Goal: Task Accomplishment & Management: Complete application form

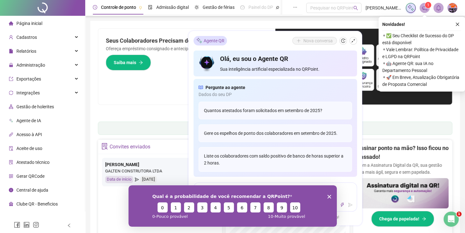
click at [460, 24] on button "button" at bounding box center [458, 25] width 8 height 8
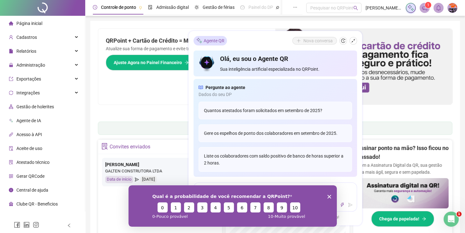
click at [31, 23] on span "Página inicial" at bounding box center [29, 23] width 26 height 5
click at [30, 39] on span "Cadastros" at bounding box center [26, 37] width 21 height 5
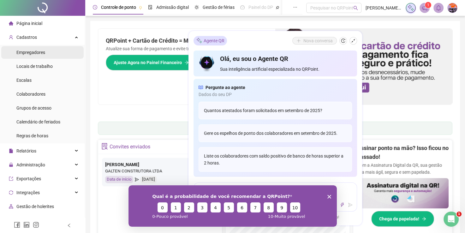
click at [36, 55] on div "Empregadores" at bounding box center [30, 52] width 29 height 13
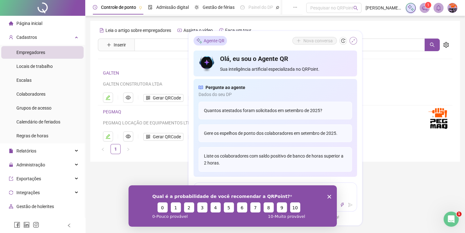
click at [351, 41] on icon "shrink" at bounding box center [353, 41] width 4 height 4
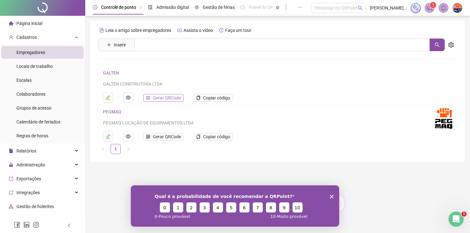
click at [161, 100] on span "Gerar QRCode" at bounding box center [167, 97] width 28 height 7
click at [163, 136] on span "Gerar QRCode" at bounding box center [167, 136] width 28 height 7
click at [152, 98] on button "Gerar QRCode" at bounding box center [163, 98] width 40 height 8
click at [212, 100] on span "Copiar código" at bounding box center [216, 97] width 27 height 7
click at [197, 136] on icon "copy" at bounding box center [198, 137] width 4 height 4
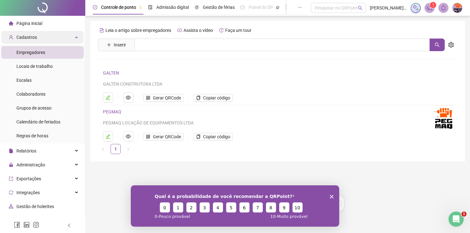
click at [31, 37] on span "Cadastros" at bounding box center [26, 37] width 21 height 5
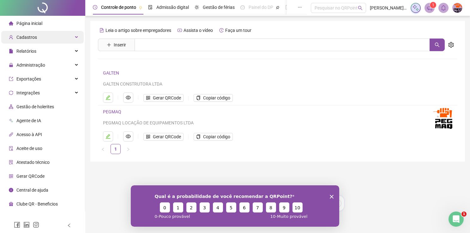
click at [31, 37] on span "Cadastros" at bounding box center [26, 37] width 21 height 5
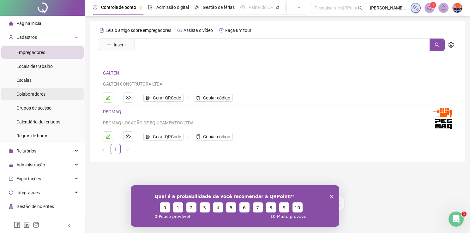
click at [40, 94] on span "Colaboradores" at bounding box center [30, 94] width 29 height 5
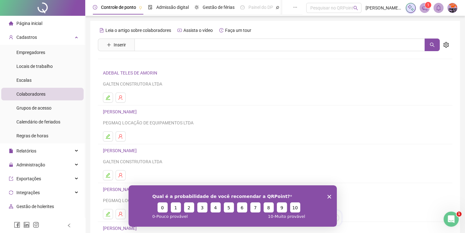
click at [329, 198] on div "Qual é a probabilidade de você recomendar a QRPoint? 0 1 2 3 4 5 6 7 8 9 10 0 -…" at bounding box center [232, 205] width 208 height 41
click at [328, 196] on polygon "Encerrar pesquisa" at bounding box center [329, 197] width 4 height 4
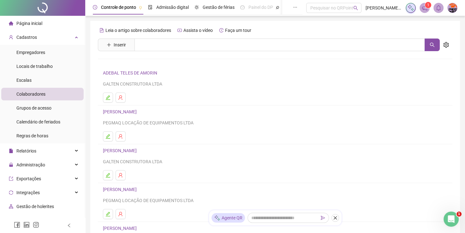
click at [38, 94] on span "Colaboradores" at bounding box center [30, 94] width 29 height 5
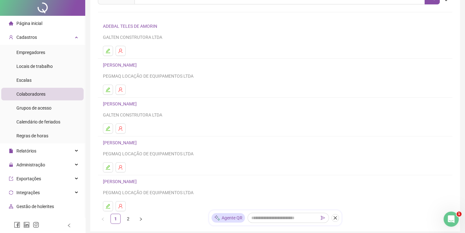
scroll to position [87, 0]
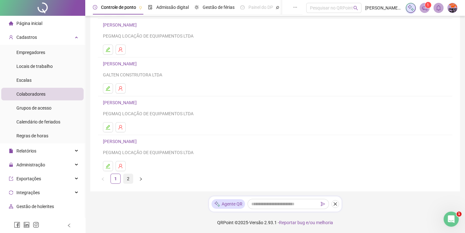
click at [128, 180] on link "2" at bounding box center [127, 178] width 9 height 9
click at [119, 178] on link "1" at bounding box center [115, 178] width 9 height 9
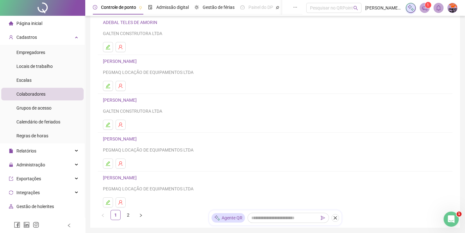
scroll to position [0, 0]
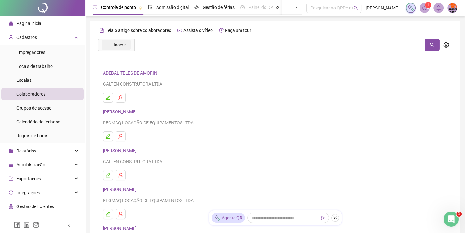
click at [122, 47] on span "Inserir" at bounding box center [120, 44] width 12 height 7
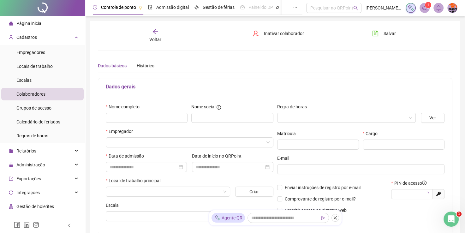
type input "*****"
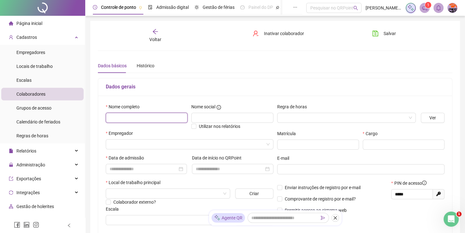
click at [176, 119] on input "text" at bounding box center [147, 118] width 82 height 10
paste input "**********"
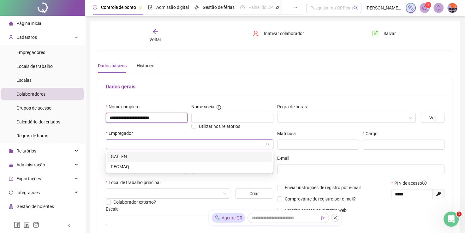
click at [270, 146] on div at bounding box center [190, 144] width 168 height 10
type input "**********"
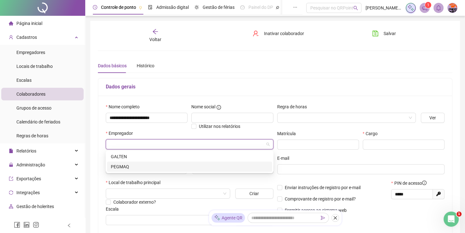
click at [171, 169] on div "PEGMAQ" at bounding box center [190, 166] width 158 height 7
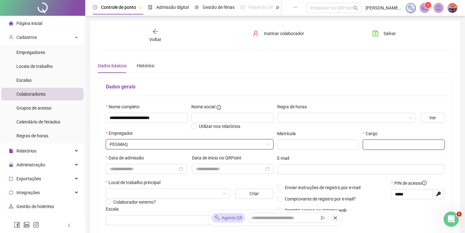
click at [381, 146] on input "text" at bounding box center [404, 145] width 82 height 10
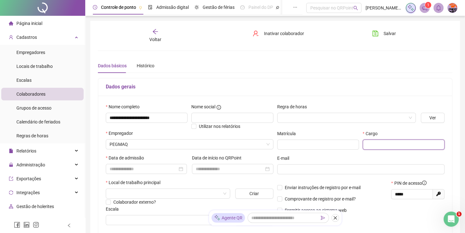
click at [392, 143] on input "text" at bounding box center [404, 145] width 82 height 10
paste input "**********"
click at [182, 170] on div at bounding box center [147, 168] width 74 height 7
type input "**********"
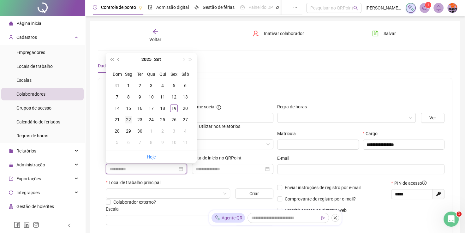
type input "**********"
click at [129, 122] on div "22" at bounding box center [129, 120] width 8 height 8
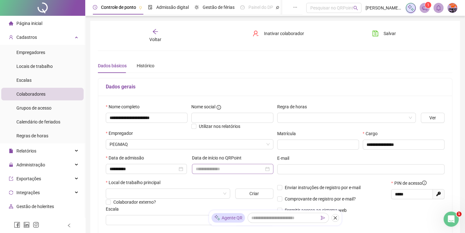
click at [269, 170] on div at bounding box center [233, 168] width 74 height 7
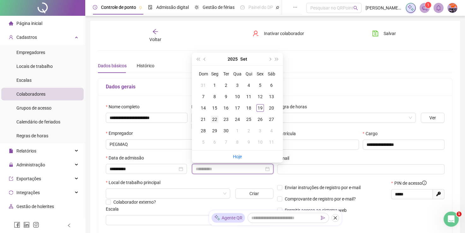
type input "**********"
click at [214, 119] on div "22" at bounding box center [215, 120] width 8 height 8
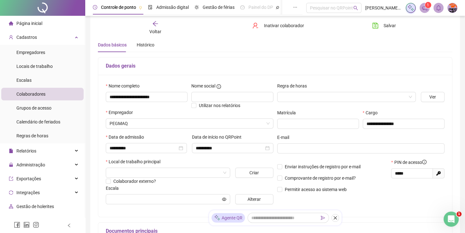
scroll to position [32, 0]
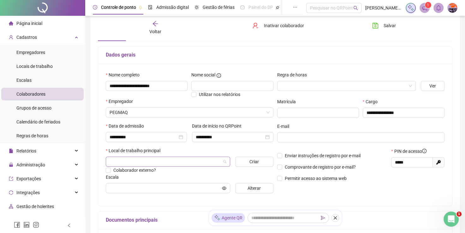
click at [224, 164] on span at bounding box center [168, 161] width 117 height 9
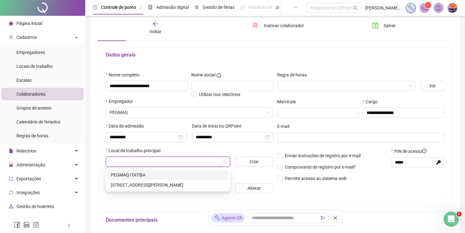
click at [134, 175] on div "PEGMAQ ITATIBA" at bounding box center [168, 174] width 114 height 7
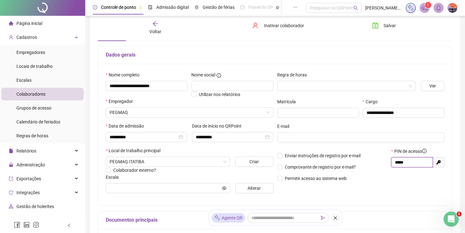
drag, startPoint x: 408, startPoint y: 163, endPoint x: 388, endPoint y: 166, distance: 20.5
click at [388, 166] on div "Enviar instruções de registro por e-mail Comprovante de registro por e-mail? Pe…" at bounding box center [360, 167] width 171 height 39
drag, startPoint x: 409, startPoint y: 162, endPoint x: 362, endPoint y: 159, distance: 47.1
click at [362, 159] on div "Enviar instruções de registro por e-mail Comprovante de registro por e-mail? Pe…" at bounding box center [360, 167] width 171 height 39
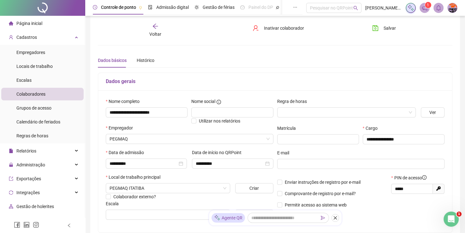
scroll to position [0, 0]
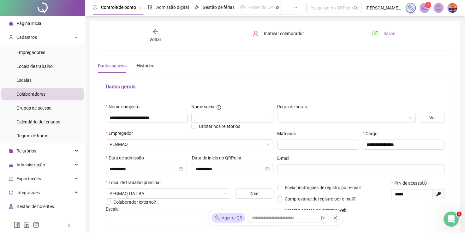
click at [386, 34] on span "Salvar" at bounding box center [390, 33] width 12 height 7
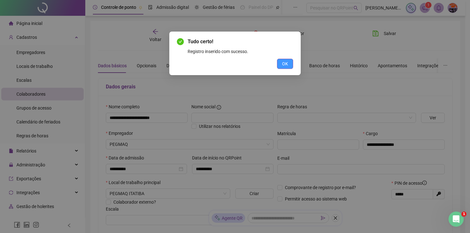
click at [288, 64] on span "OK" at bounding box center [285, 63] width 6 height 7
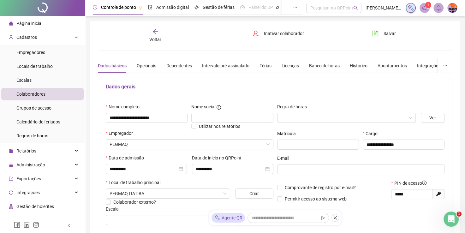
click at [154, 33] on icon "arrow-left" at bounding box center [155, 31] width 6 height 6
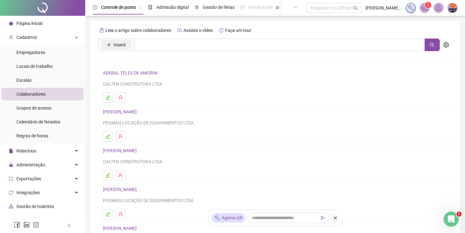
click at [124, 45] on span "Inserir" at bounding box center [120, 44] width 12 height 7
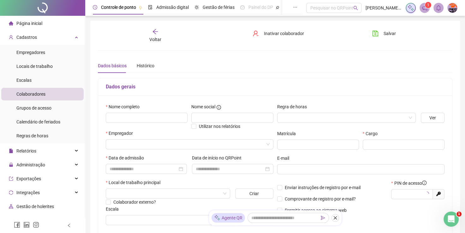
type input "*****"
click at [117, 115] on input "text" at bounding box center [147, 118] width 82 height 10
paste input "**********"
type input "**********"
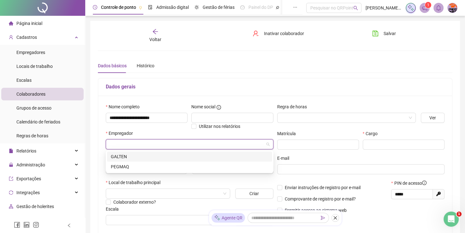
click at [178, 142] on input "search" at bounding box center [187, 144] width 154 height 9
click at [137, 168] on div "PEGMAQ" at bounding box center [190, 166] width 158 height 7
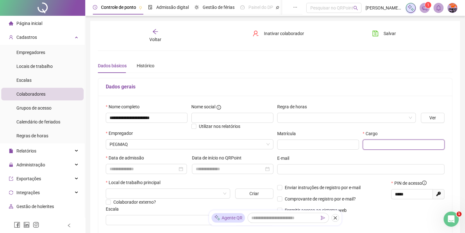
click at [375, 145] on input "text" at bounding box center [404, 145] width 82 height 10
click at [390, 142] on input "text" at bounding box center [404, 145] width 82 height 10
click at [381, 144] on input "text" at bounding box center [404, 145] width 82 height 10
paste input "**********"
click at [180, 169] on div at bounding box center [147, 168] width 74 height 7
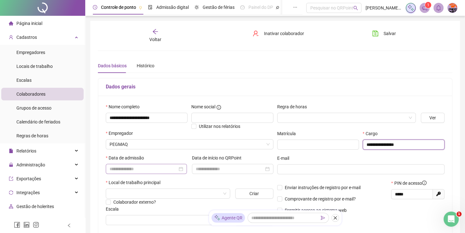
type input "**********"
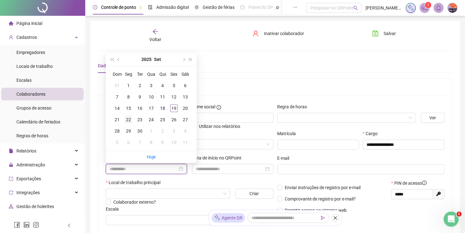
type input "**********"
click at [128, 120] on div "22" at bounding box center [129, 120] width 8 height 8
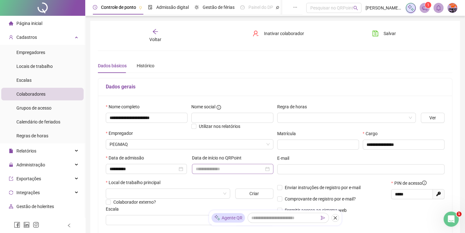
click at [267, 169] on div at bounding box center [233, 168] width 74 height 7
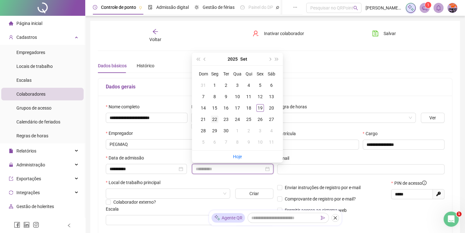
type input "**********"
click at [213, 118] on div "22" at bounding box center [215, 120] width 8 height 8
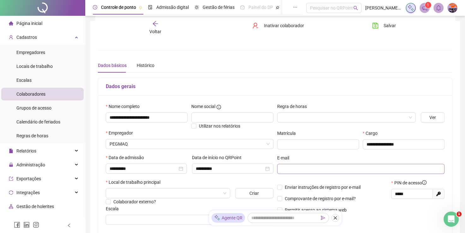
scroll to position [32, 0]
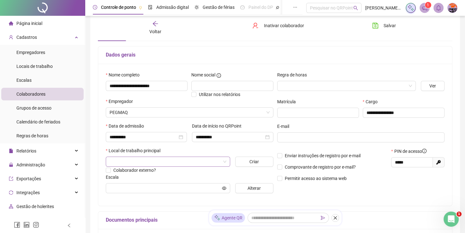
click at [180, 159] on input "search" at bounding box center [165, 161] width 111 height 9
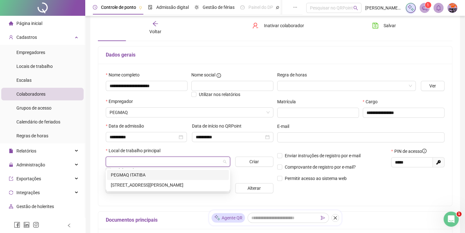
click at [138, 177] on div "PEGMAQ ITATIBA" at bounding box center [168, 174] width 114 height 7
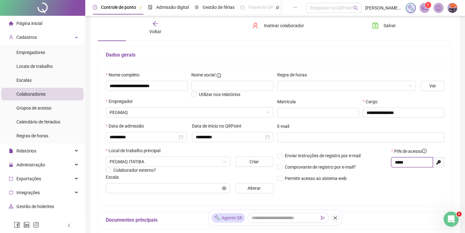
drag, startPoint x: 411, startPoint y: 163, endPoint x: 384, endPoint y: 159, distance: 26.6
click at [384, 159] on div "Enviar instruções de registro por e-mail Comprovante de registro por e-mail? Pe…" at bounding box center [360, 167] width 171 height 39
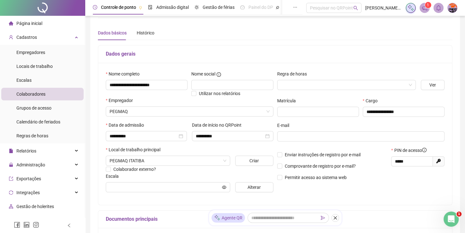
scroll to position [0, 0]
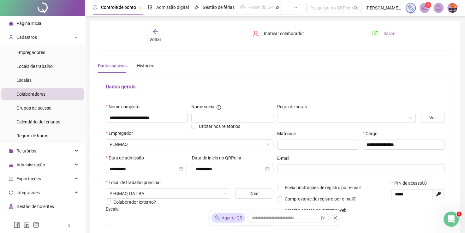
click at [389, 34] on span "Salvar" at bounding box center [390, 33] width 12 height 7
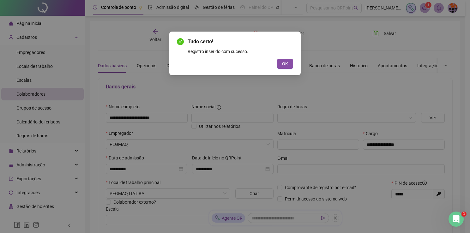
click at [282, 64] on span "OK" at bounding box center [285, 63] width 6 height 7
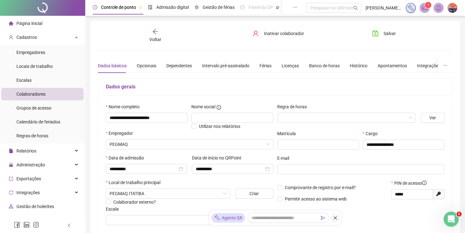
click at [153, 32] on icon "arrow-left" at bounding box center [155, 31] width 5 height 5
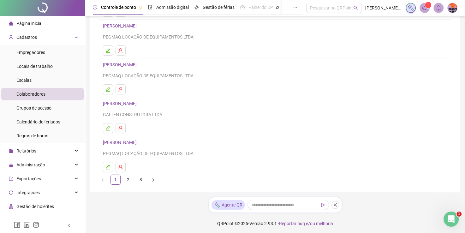
scroll to position [87, 0]
click at [128, 179] on link "2" at bounding box center [127, 178] width 9 height 9
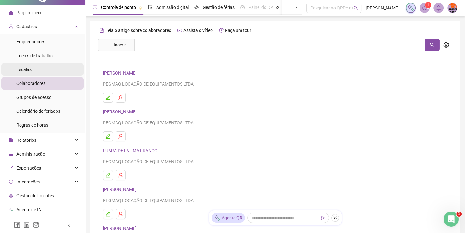
scroll to position [0, 0]
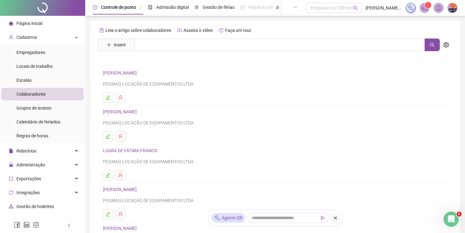
click at [427, 8] on icon "notification" at bounding box center [424, 7] width 5 height 5
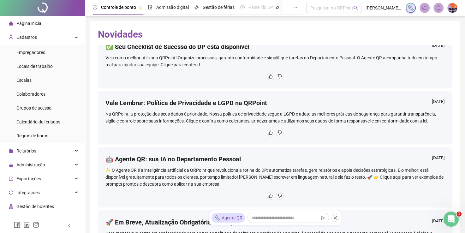
scroll to position [32, 0]
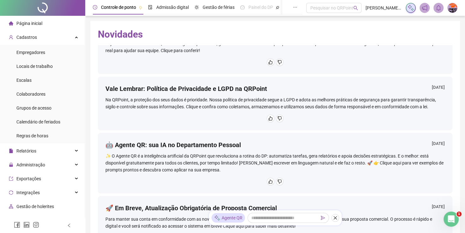
click at [207, 161] on div "✨ O Agente QR é a inteligência artificial da QRPoint que revoluciona a rotina d…" at bounding box center [274, 163] width 339 height 21
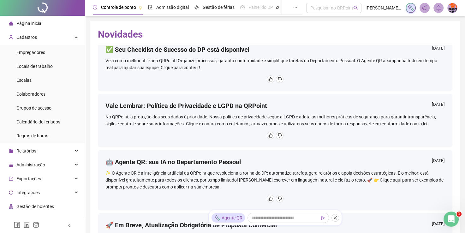
scroll to position [0, 0]
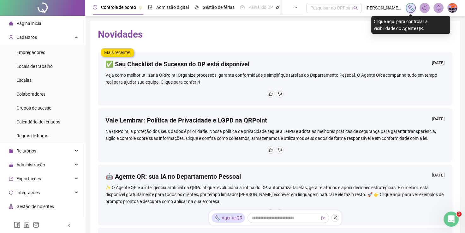
click at [412, 8] on img at bounding box center [410, 7] width 7 height 7
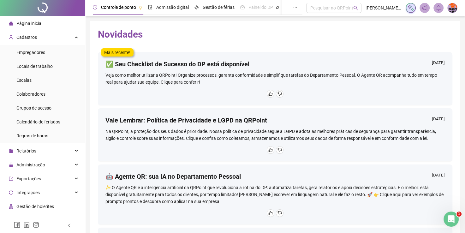
click at [357, 39] on h2 "Novidades" at bounding box center [275, 34] width 355 height 12
click at [219, 9] on span "Gestão de férias" at bounding box center [219, 7] width 32 height 5
